Goal: Task Accomplishment & Management: Manage account settings

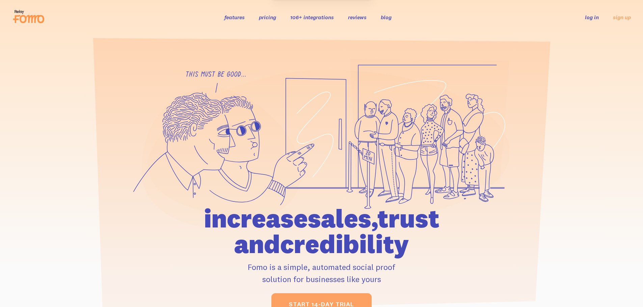
click at [589, 20] on link "log in" at bounding box center [592, 17] width 14 height 7
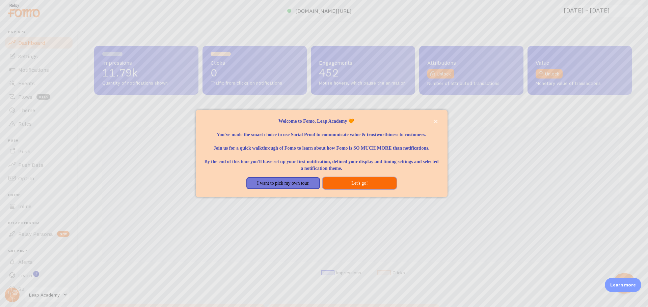
click at [353, 190] on button "Let's go!" at bounding box center [360, 183] width 74 height 12
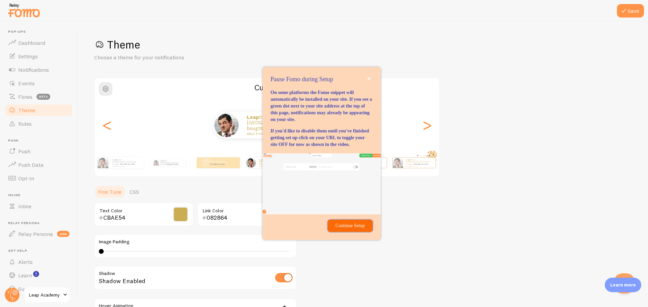
click at [350, 229] on p "Continue Setup" at bounding box center [350, 226] width 36 height 7
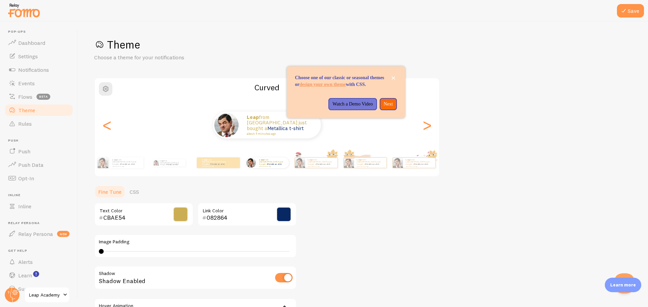
click at [388, 116] on div "Choose one of our classic or seasonal themes or design your own theme with CSS.…" at bounding box center [346, 92] width 118 height 52
click at [388, 108] on p "Next" at bounding box center [388, 104] width 9 height 7
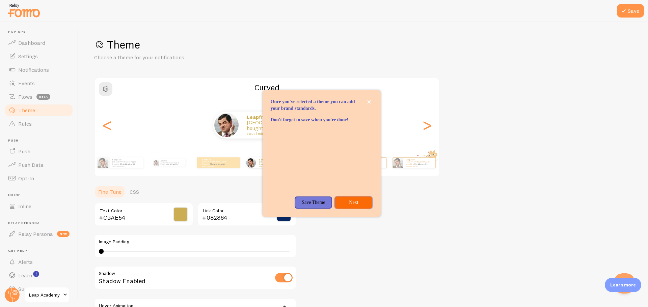
click at [352, 206] on p "Next" at bounding box center [353, 202] width 29 height 7
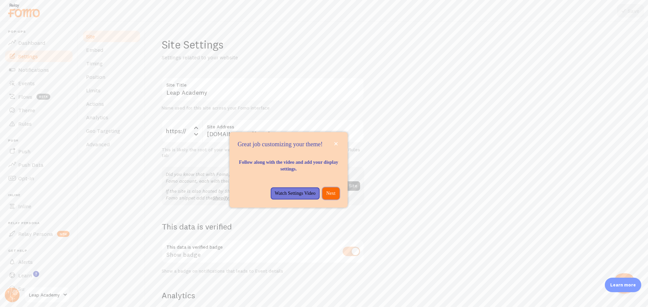
click at [328, 197] on p "Next" at bounding box center [330, 193] width 9 height 7
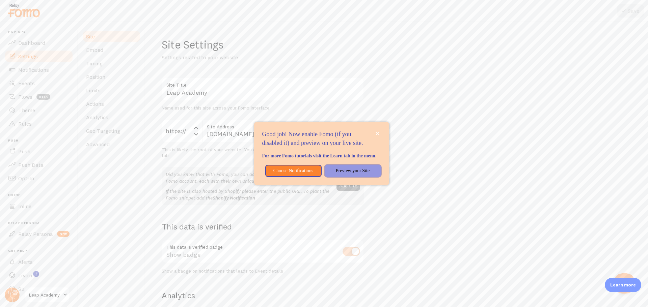
click at [348, 174] on p "Preview your Site" at bounding box center [353, 171] width 48 height 7
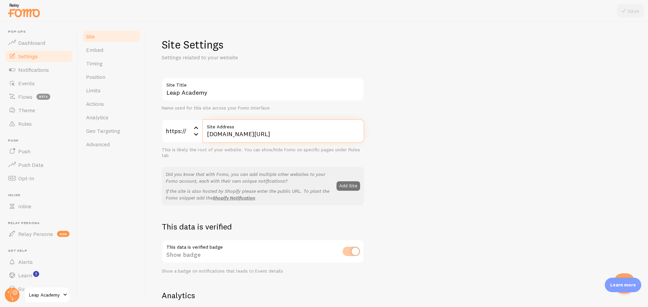
drag, startPoint x: 341, startPoint y: 135, endPoint x: 196, endPoint y: 125, distance: 145.1
click at [196, 125] on div "https:// https:// https:// http:// [DOMAIN_NAME][URL] Site Address" at bounding box center [263, 131] width 202 height 24
paste input "live-event"
type input "[DOMAIN_NAME][URL]"
click at [622, 9] on icon at bounding box center [623, 11] width 8 height 8
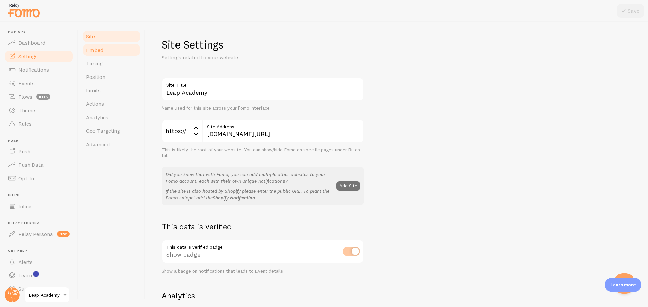
click at [97, 52] on span "Embed" at bounding box center [94, 50] width 17 height 7
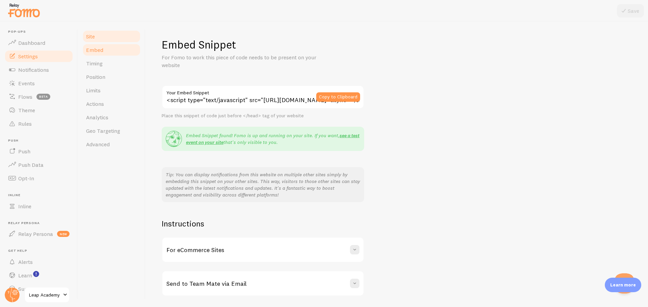
click at [99, 40] on link "Site" at bounding box center [111, 36] width 59 height 13
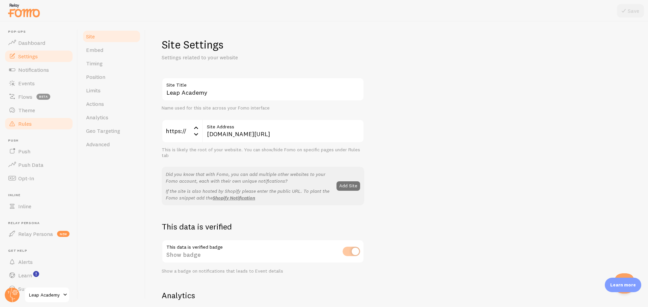
click at [26, 122] on span "Rules" at bounding box center [24, 123] width 13 height 7
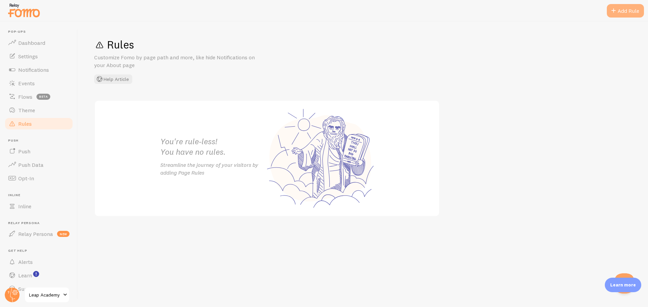
click at [621, 13] on div "Add Rule" at bounding box center [625, 10] width 37 height 13
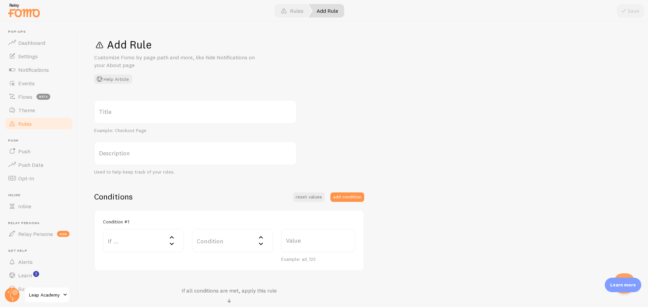
click at [165, 110] on label "Title" at bounding box center [195, 112] width 202 height 24
click at [165, 110] on input "Title" at bounding box center [195, 112] width 202 height 24
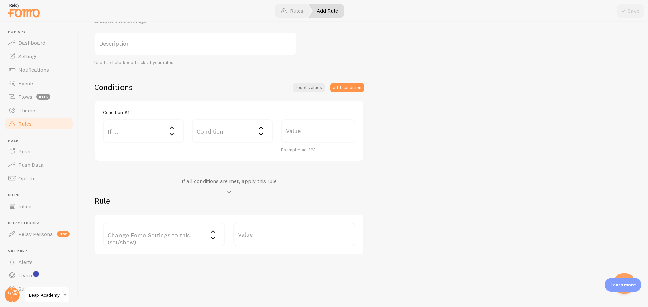
scroll to position [117, 0]
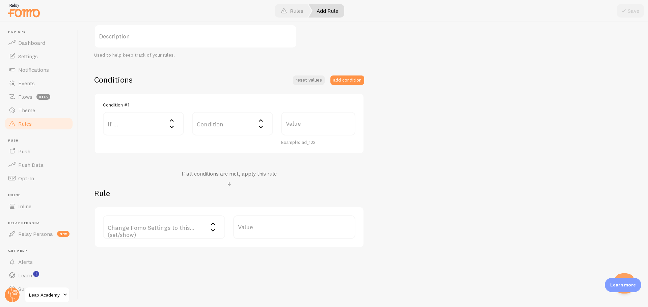
click at [204, 227] on label "Change Fomo Settings to this... (set/show)" at bounding box center [164, 228] width 122 height 24
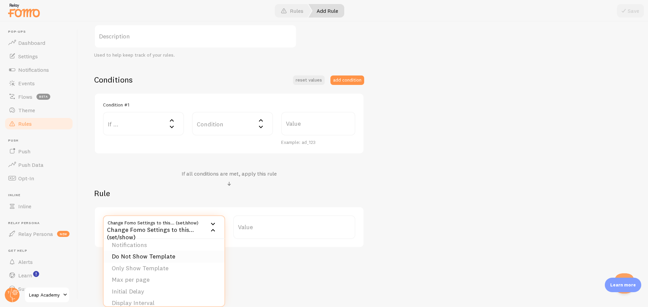
scroll to position [0, 0]
click at [168, 260] on li "Do Not Show Template" at bounding box center [164, 261] width 121 height 12
click at [274, 231] on label "Template" at bounding box center [294, 228] width 122 height 24
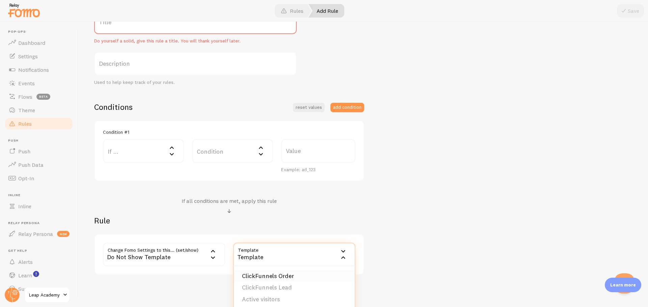
scroll to position [117, 0]
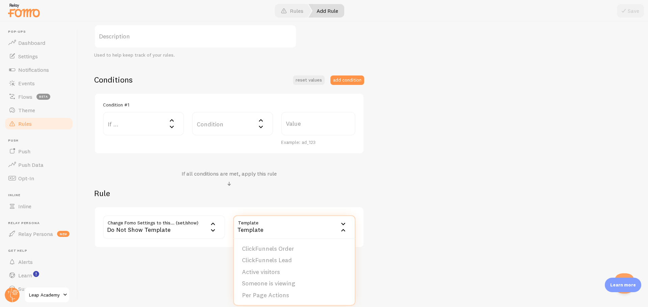
click at [165, 236] on div "Do Not Show Template" at bounding box center [164, 228] width 122 height 24
click at [366, 203] on div "Title Do yourself a solid, give this rule a title. You will thank yourself late…" at bounding box center [362, 115] width 537 height 265
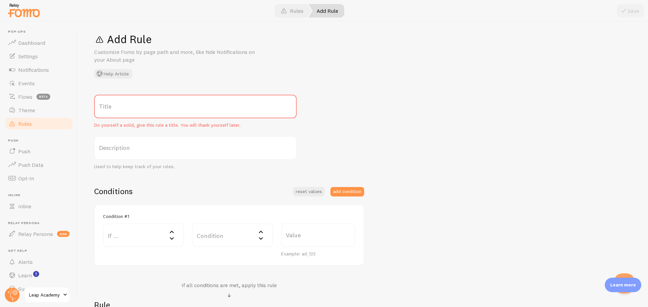
scroll to position [0, 0]
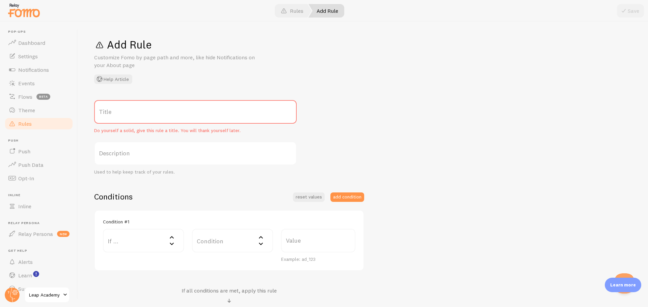
click at [299, 18] on div at bounding box center [324, 11] width 648 height 22
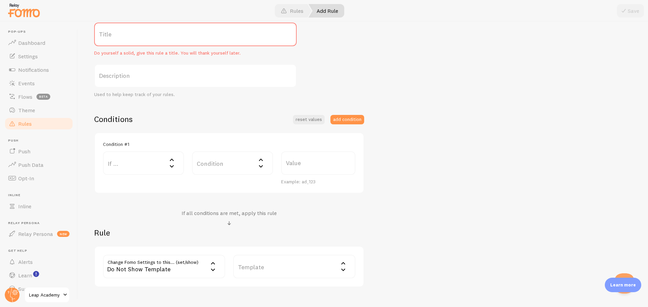
scroll to position [101, 0]
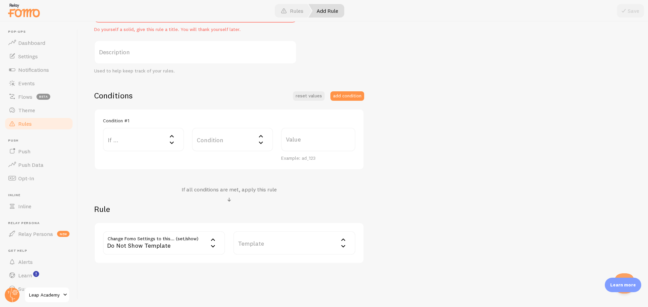
click at [136, 143] on label "If ..." at bounding box center [143, 140] width 81 height 24
click at [133, 159] on li "URL Path" at bounding box center [144, 162] width 80 height 12
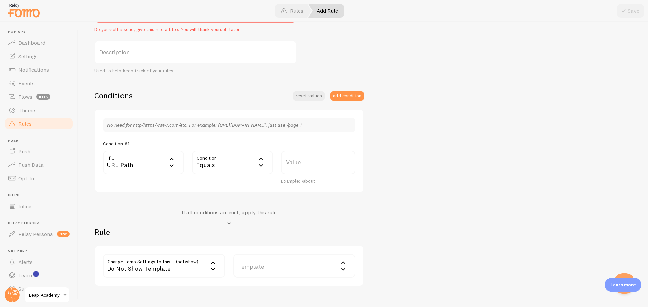
click at [314, 164] on label "Value" at bounding box center [318, 163] width 74 height 24
click at [314, 164] on input "Value" at bounding box center [318, 163] width 74 height 24
click at [310, 159] on label "Value" at bounding box center [318, 163] width 74 height 24
click at [310, 159] on input "Value" at bounding box center [318, 163] width 74 height 24
paste input "[URL][DOMAIN_NAME]"
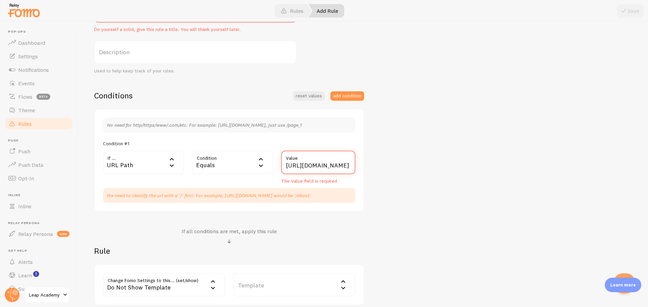
scroll to position [0, 0]
drag, startPoint x: 322, startPoint y: 165, endPoint x: 252, endPoint y: 165, distance: 69.5
click at [252, 165] on div "If ... url URL Path URL Path URL Parameter Home page Mobile Browser URL Host CS…" at bounding box center [229, 168] width 260 height 34
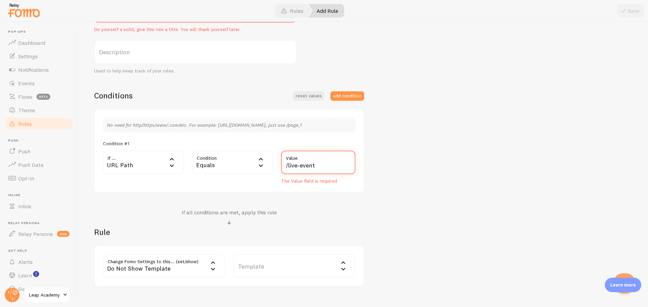
type input "/live-event"
click at [346, 199] on div "Conditions reset values add condition No need for http/https/www/.com/etc. For …" at bounding box center [229, 188] width 270 height 196
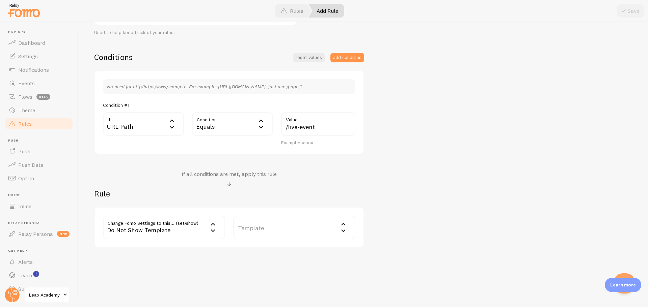
scroll to position [140, 0]
click at [210, 230] on icon at bounding box center [213, 230] width 8 height 8
click at [160, 249] on li "Notifications" at bounding box center [164, 249] width 121 height 12
click at [274, 230] on label "Options" at bounding box center [294, 228] width 122 height 24
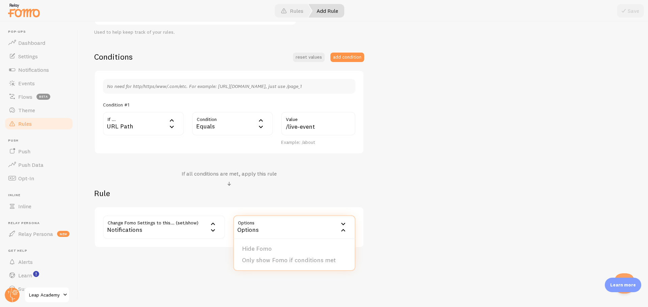
click at [263, 248] on li "Hide Fomo" at bounding box center [294, 249] width 121 height 12
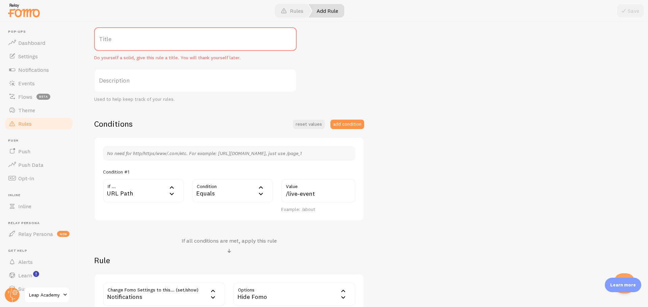
scroll to position [73, 0]
click at [172, 45] on label "Title" at bounding box center [195, 40] width 202 height 24
click at [172, 45] on input "Title" at bounding box center [195, 40] width 202 height 24
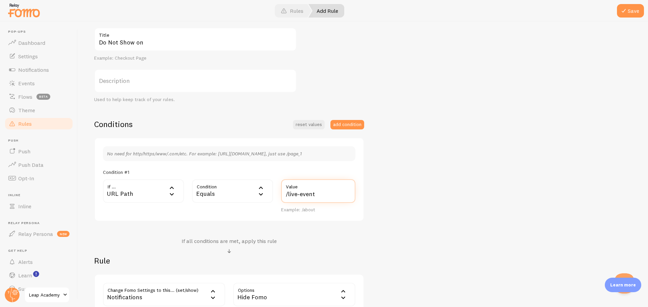
drag, startPoint x: 319, startPoint y: 195, endPoint x: 281, endPoint y: 193, distance: 38.5
click at [281, 193] on div "/live-event Value Example: /about" at bounding box center [318, 196] width 82 height 34
click at [200, 46] on input "Do Not Show on" at bounding box center [195, 40] width 202 height 24
paste input "/live-event"
type input "Do Not Show on /live-event"
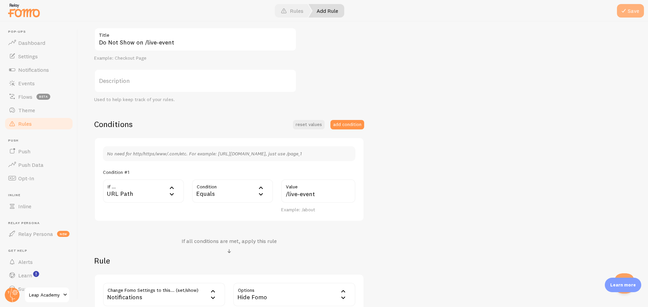
click at [624, 13] on span at bounding box center [623, 11] width 8 height 8
